Goal: Navigation & Orientation: Find specific page/section

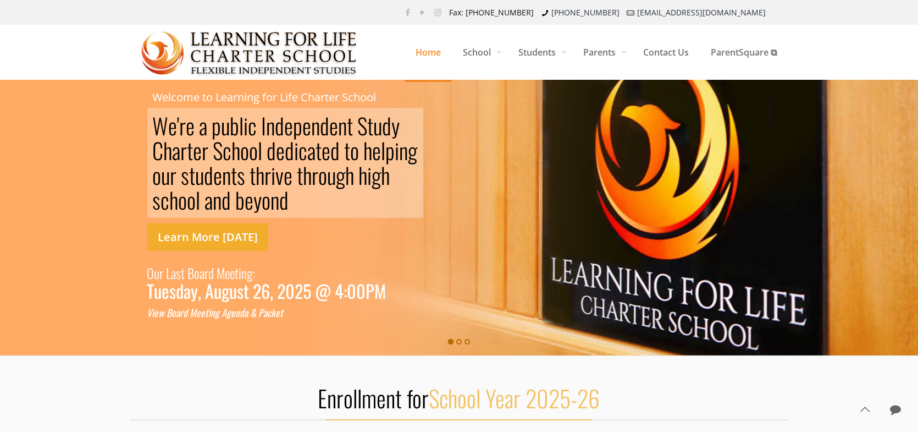
click at [217, 228] on link "Learn More Today" at bounding box center [207, 236] width 121 height 27
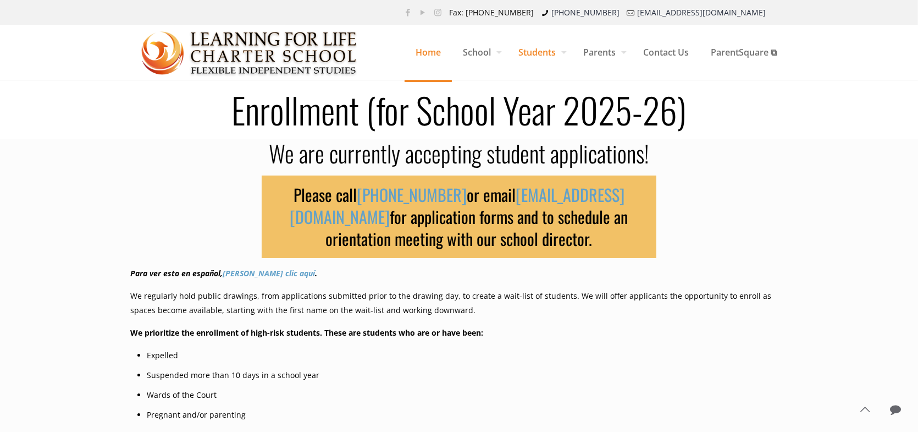
click at [430, 48] on span "Home" at bounding box center [428, 52] width 47 height 33
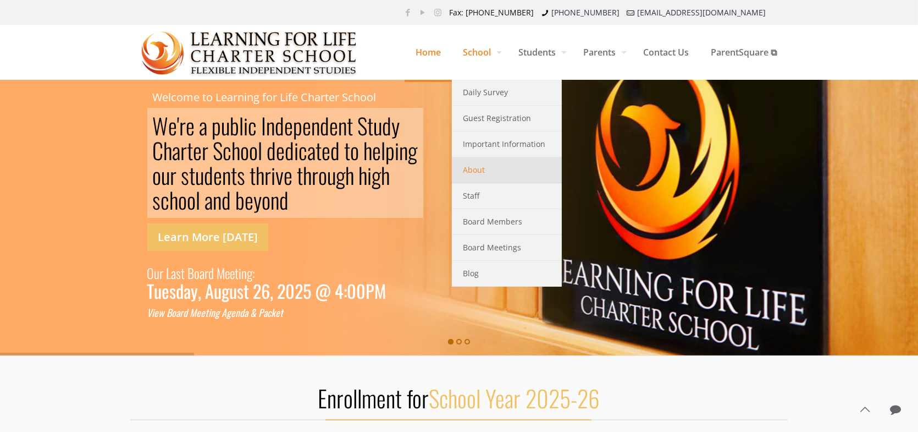
click at [499, 168] on link "About" at bounding box center [507, 170] width 110 height 26
